Goal: Find specific page/section: Find specific page/section

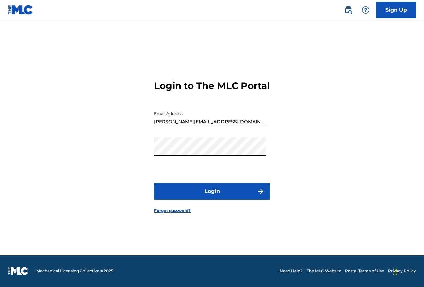
scroll to position [9, 0]
click at [212, 197] on button "Login" at bounding box center [212, 191] width 116 height 17
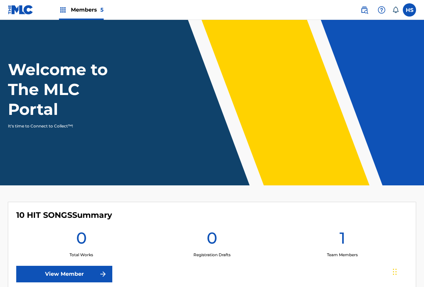
click at [81, 10] on span "Members 5" at bounding box center [87, 10] width 33 height 8
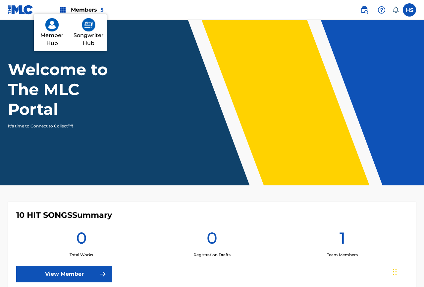
click at [52, 31] on img at bounding box center [51, 24] width 13 height 13
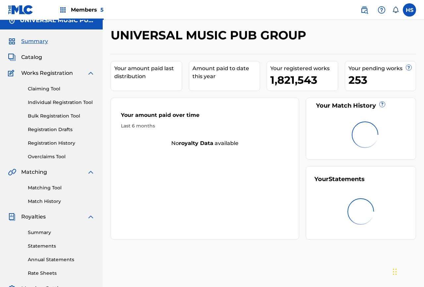
click at [31, 53] on span "Catalog" at bounding box center [31, 57] width 21 height 8
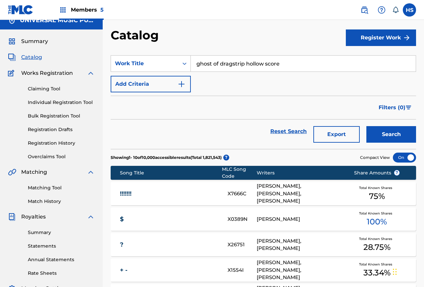
click at [81, 10] on span "Members 5" at bounding box center [87, 10] width 33 height 8
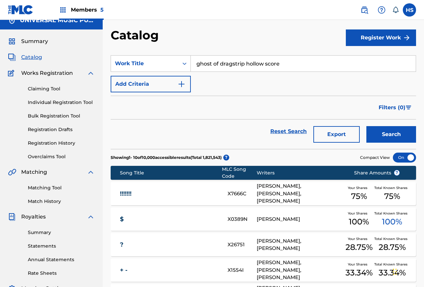
click at [88, 33] on img at bounding box center [89, 26] width 14 height 13
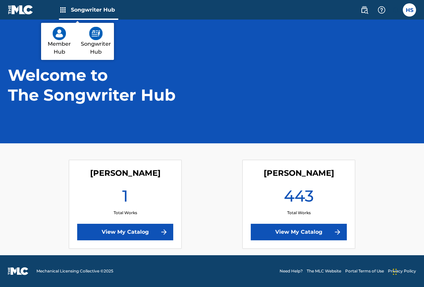
click at [299, 232] on link "View My Catalog" at bounding box center [299, 232] width 96 height 17
